Goal: Information Seeking & Learning: Learn about a topic

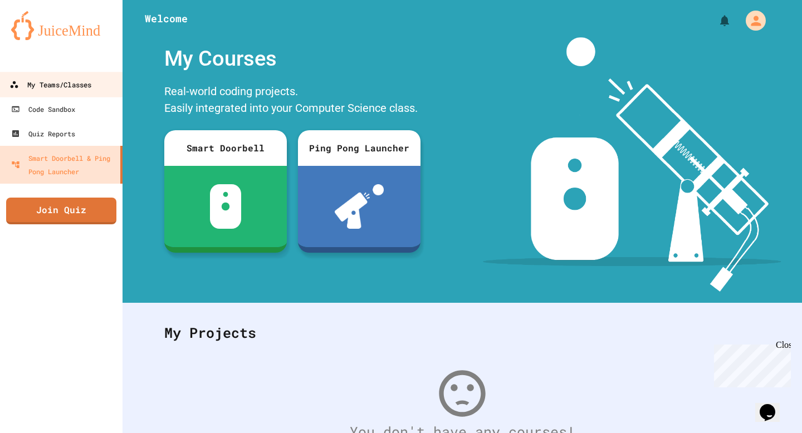
click at [102, 78] on link "My Teams/Classes" at bounding box center [61, 84] width 126 height 25
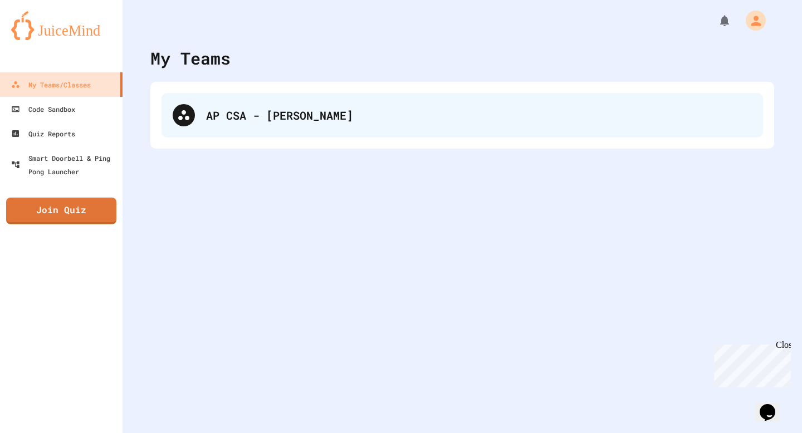
click at [211, 110] on div "AP CSA - [PERSON_NAME]" at bounding box center [479, 115] width 546 height 17
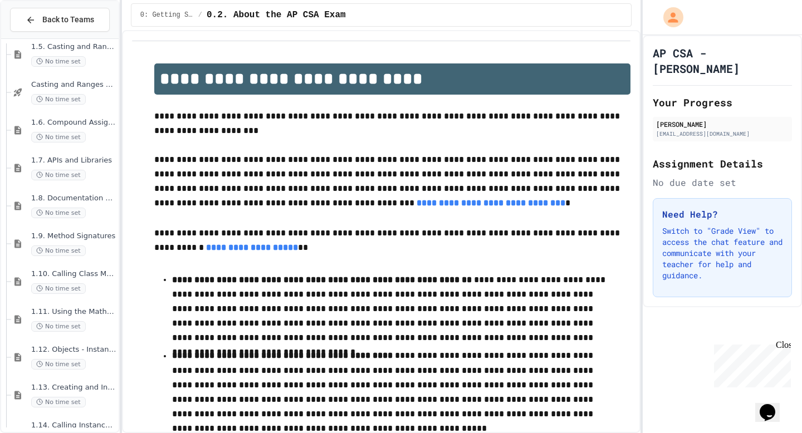
scroll to position [330, 0]
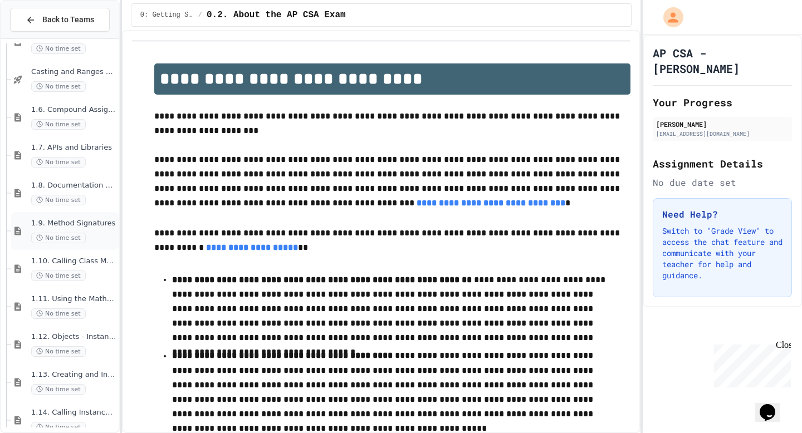
click at [92, 226] on span "1.9. Method Signatures" at bounding box center [73, 223] width 85 height 9
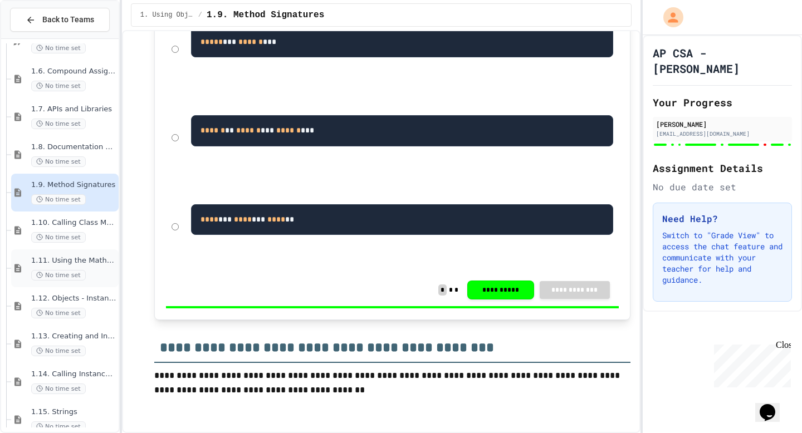
scroll to position [397, 0]
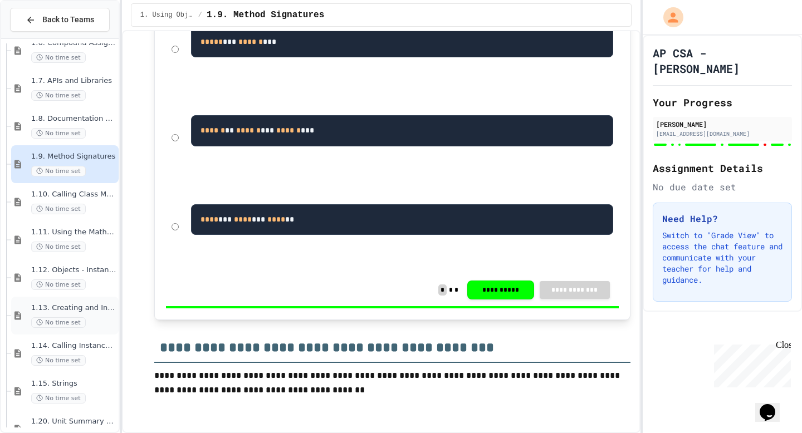
click at [96, 306] on span "1.13. Creating and Initializing Objects: Constructors" at bounding box center [73, 307] width 85 height 9
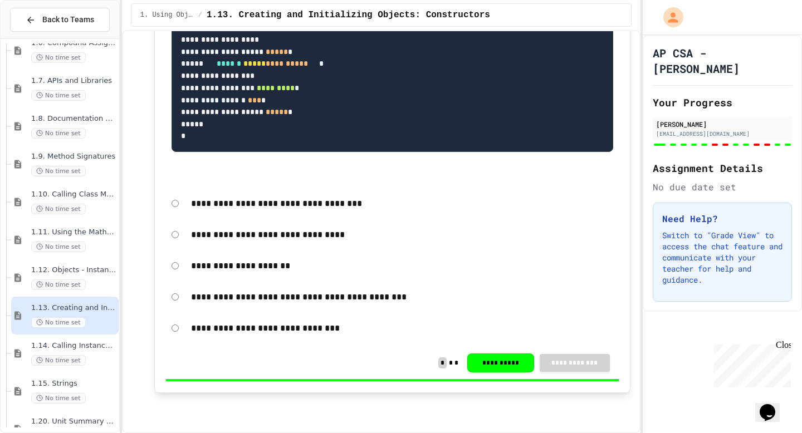
scroll to position [8793, 0]
click at [91, 344] on span "1.14. Calling Instance Methods" at bounding box center [73, 345] width 85 height 9
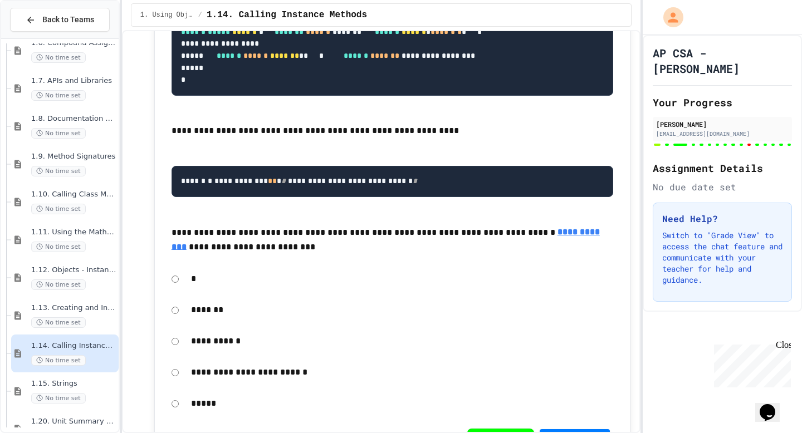
scroll to position [7603, 0]
